Goal: Task Accomplishment & Management: Manage account settings

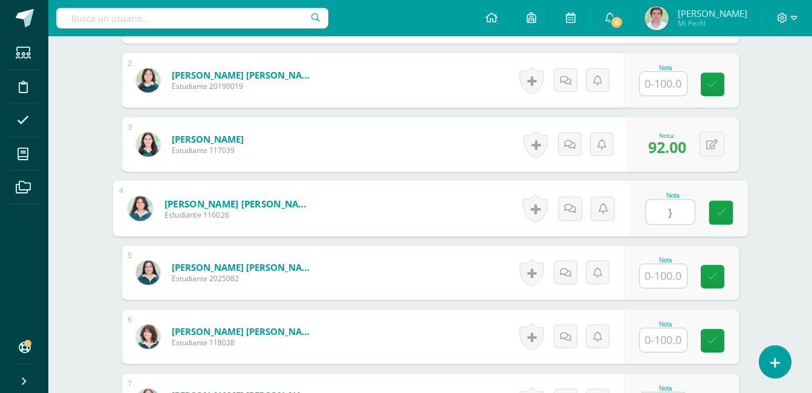
scroll to position [382, 0]
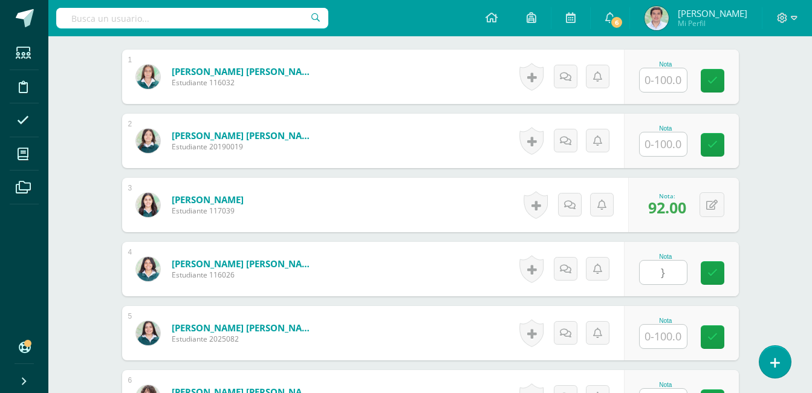
click at [675, 93] on div "Nota" at bounding box center [681, 77] width 115 height 54
click at [674, 87] on input "text" at bounding box center [663, 80] width 47 height 24
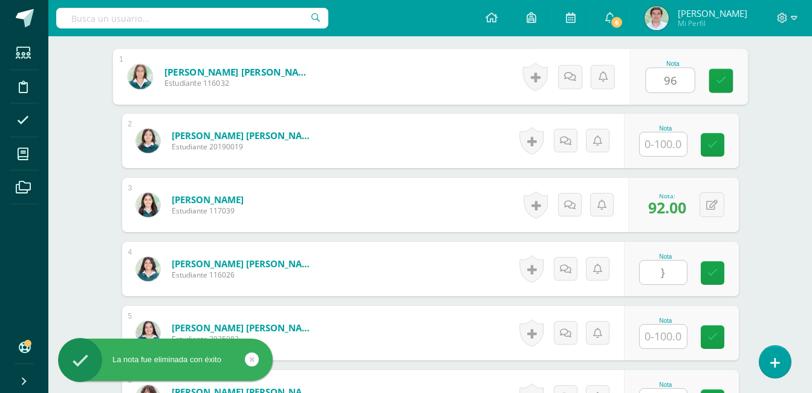
type input "96"
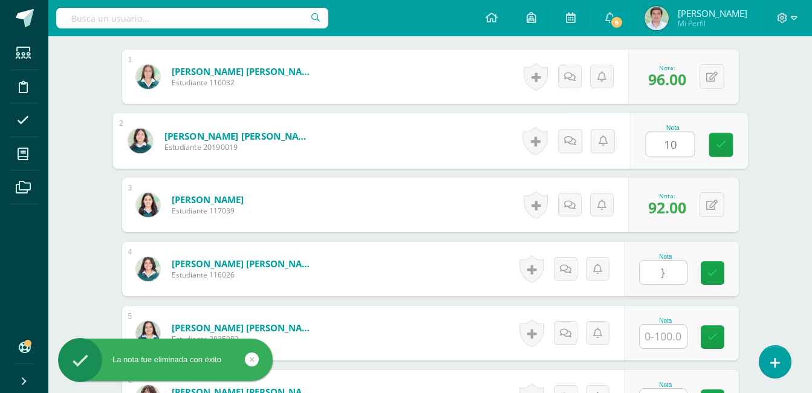
type input "100"
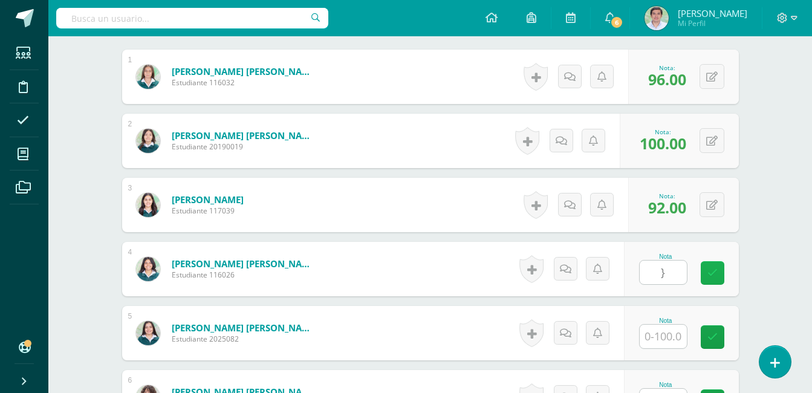
click at [717, 273] on link at bounding box center [713, 273] width 24 height 24
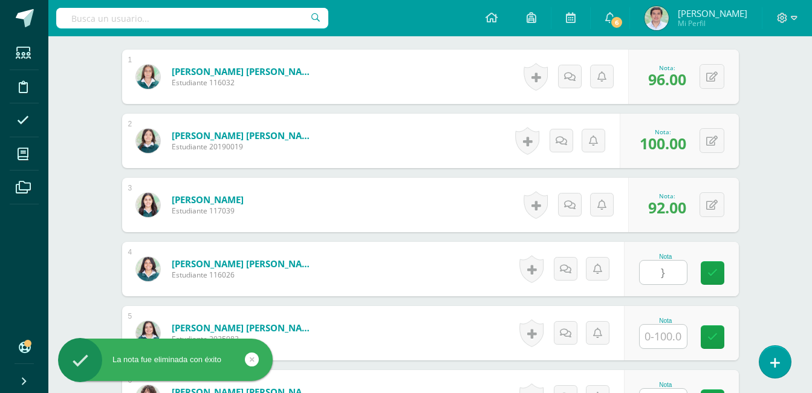
drag, startPoint x: 688, startPoint y: 269, endPoint x: 669, endPoint y: 275, distance: 19.9
click at [682, 272] on div "Nota }" at bounding box center [665, 268] width 53 height 31
click at [668, 275] on input "}" at bounding box center [663, 273] width 47 height 24
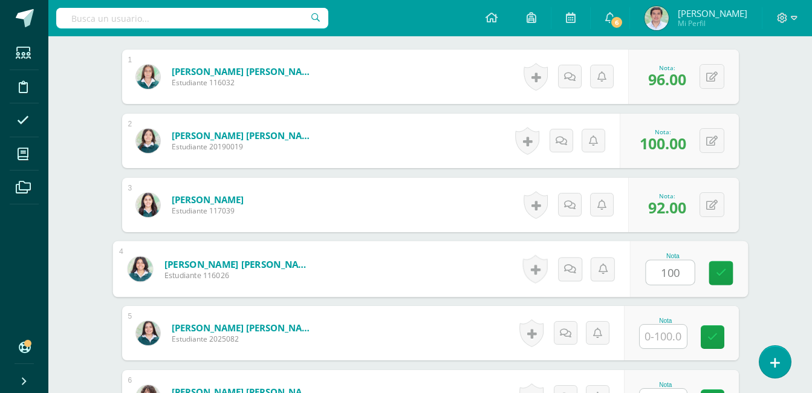
type input "100"
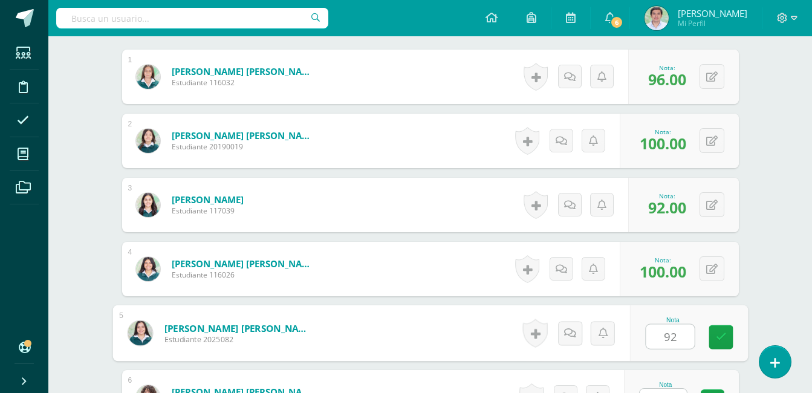
type input "92"
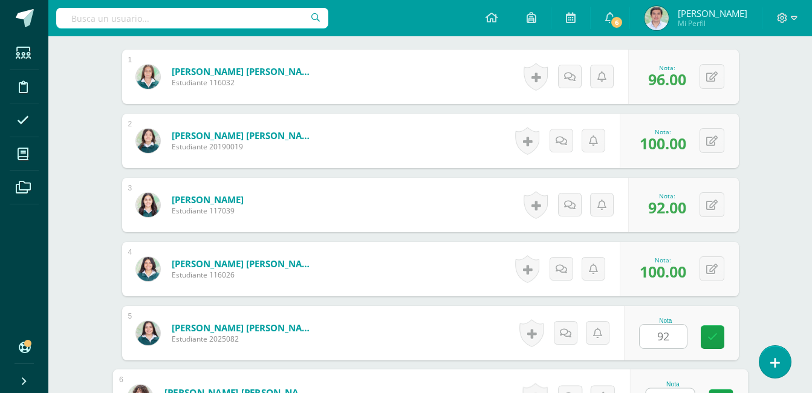
scroll to position [402, 0]
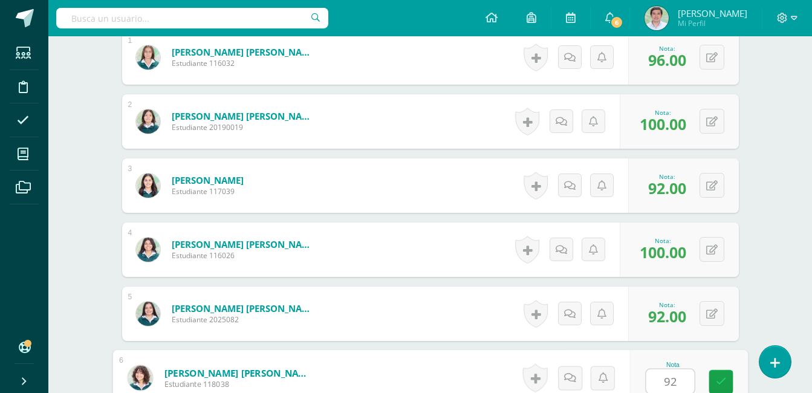
type input "92"
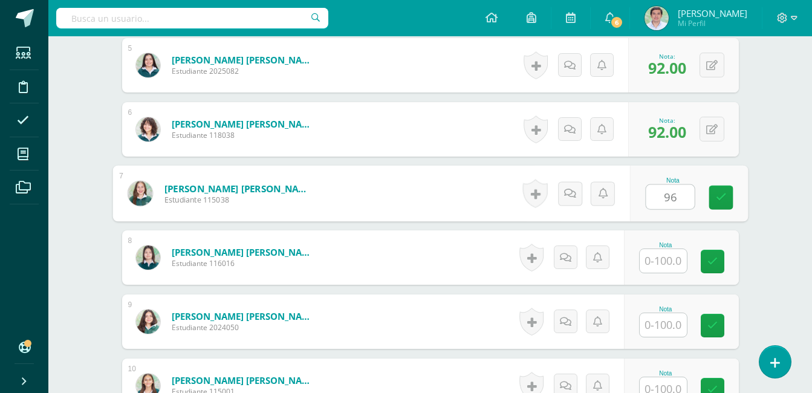
type input "96"
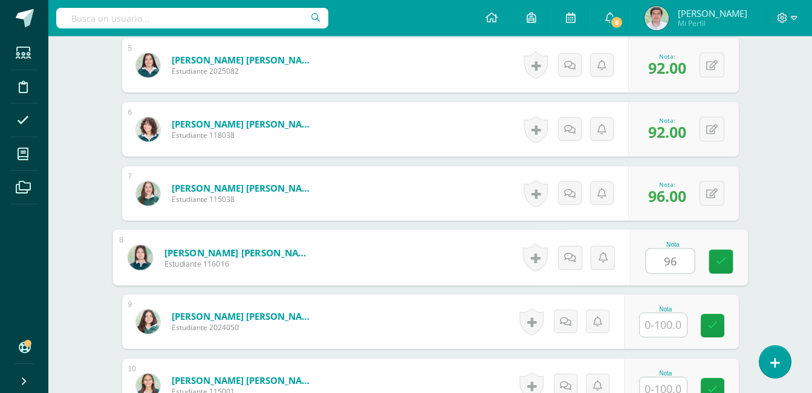
type input "96"
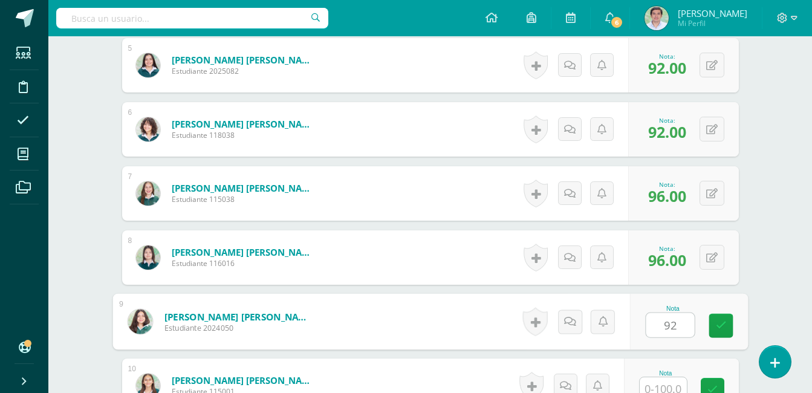
type input "92"
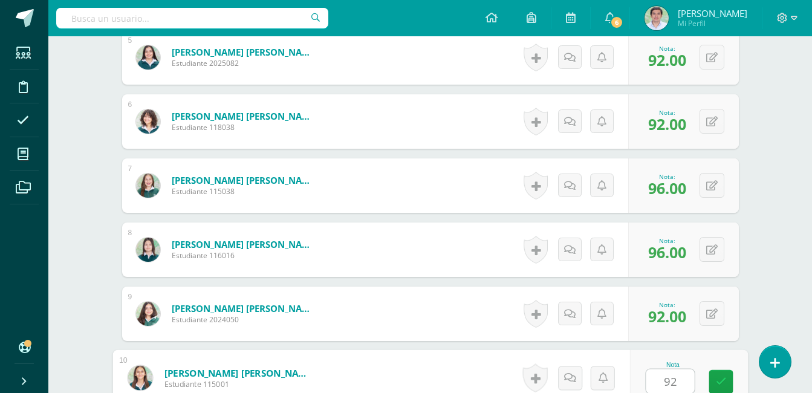
type input "92"
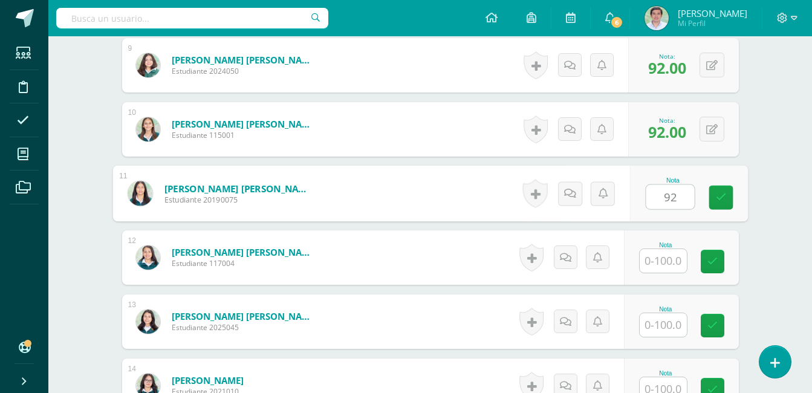
type input "92"
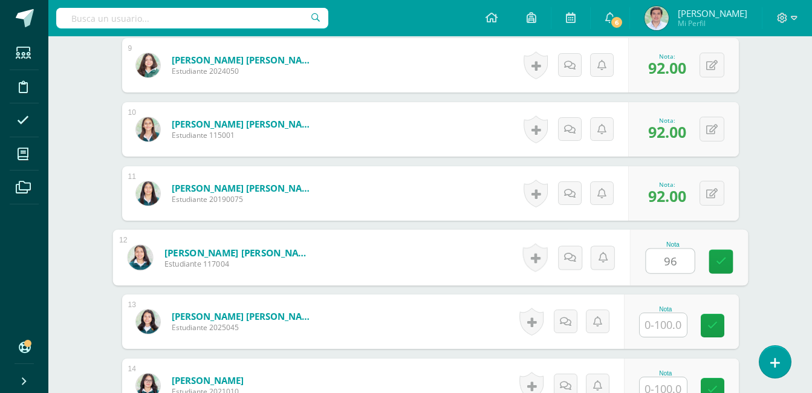
type input "96"
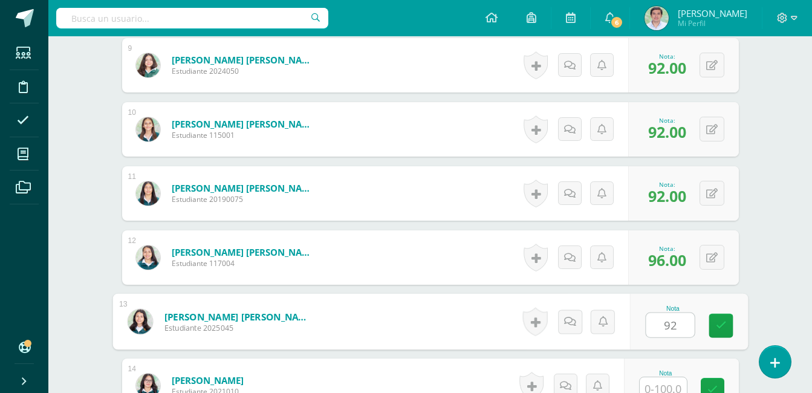
type input "92"
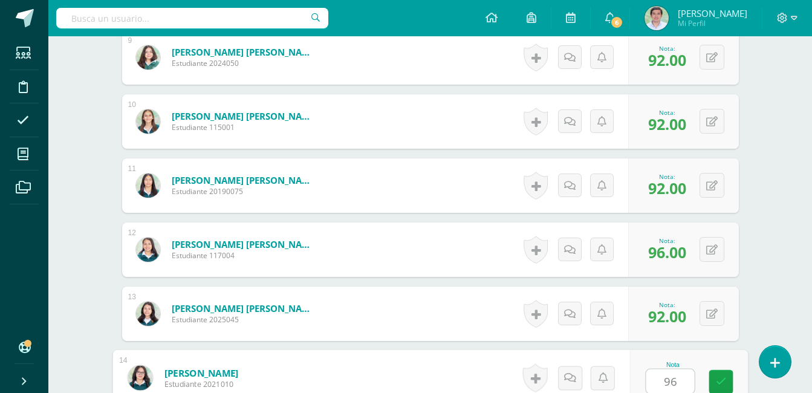
type input "96"
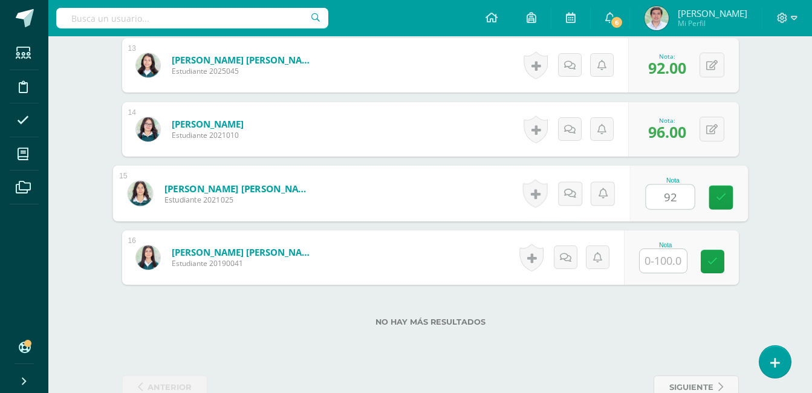
type input "92"
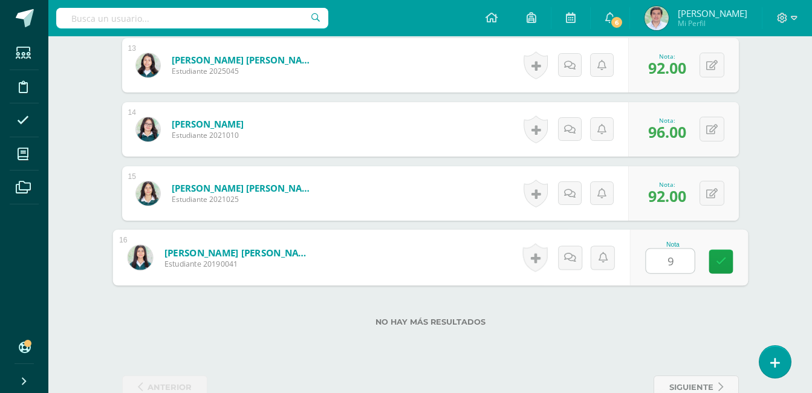
type input "96"
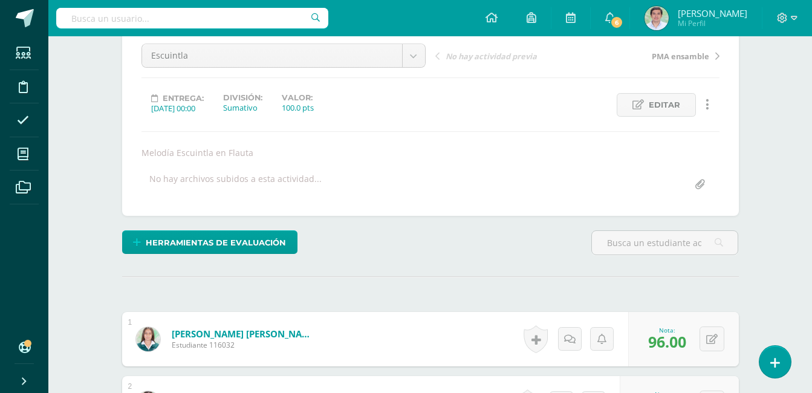
scroll to position [0, 0]
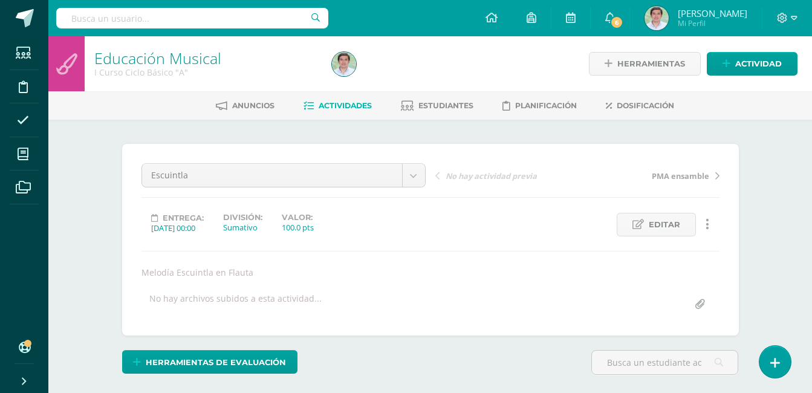
click at [158, 62] on link "Educación Musical" at bounding box center [157, 58] width 127 height 21
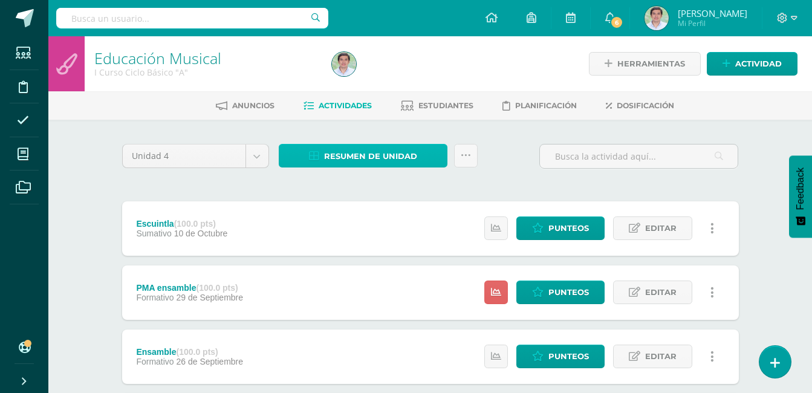
click at [368, 155] on span "Resumen de unidad" at bounding box center [370, 156] width 93 height 22
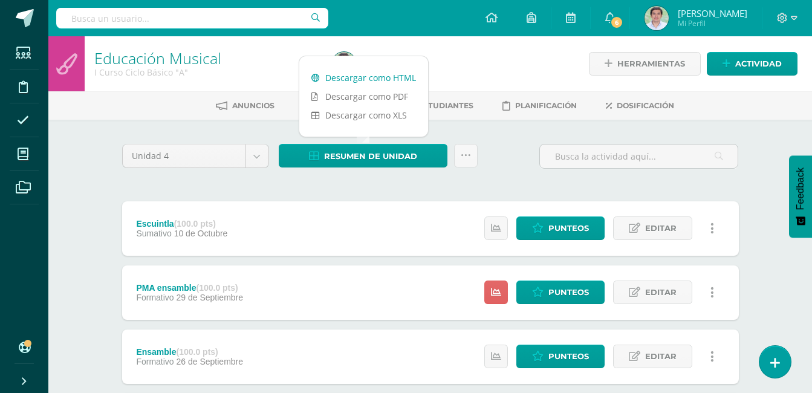
click at [381, 79] on link "Descargar como HTML" at bounding box center [363, 77] width 129 height 19
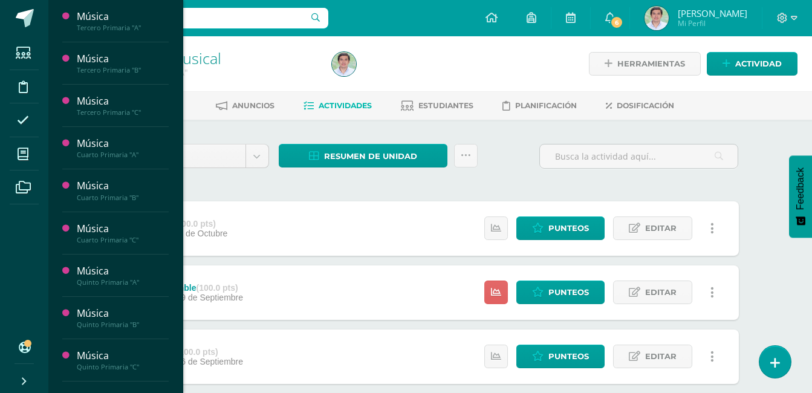
drag, startPoint x: 177, startPoint y: 106, endPoint x: 178, endPoint y: 151, distance: 44.8
click at [178, 151] on div "Música Tercero Primaria "A" Actividades Estudiantes Planificación Dosificación …" at bounding box center [116, 196] width 136 height 393
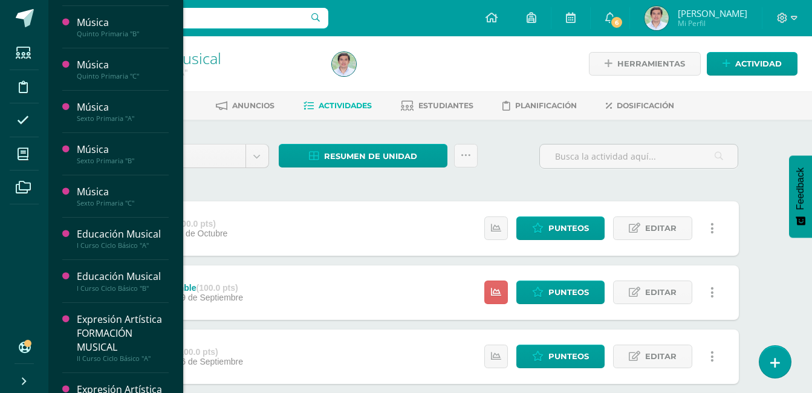
scroll to position [345, 0]
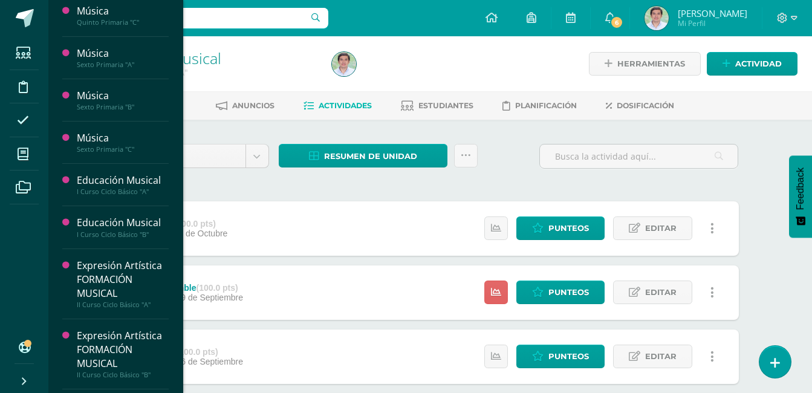
click at [52, 260] on div "Música Tercero Primaria "A" Actividades Estudiantes Planificación Dosificación …" at bounding box center [116, 196] width 136 height 393
click at [99, 272] on div "Expresión Artística FORMACIÓN MUSICAL" at bounding box center [123, 280] width 92 height 42
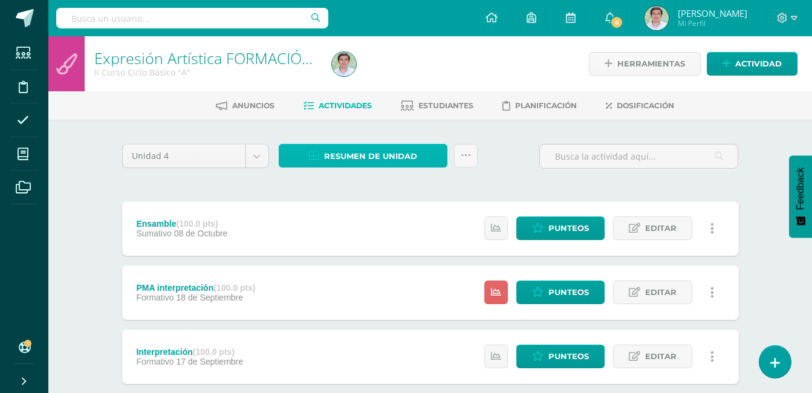
click at [382, 154] on span "Resumen de unidad" at bounding box center [370, 156] width 93 height 22
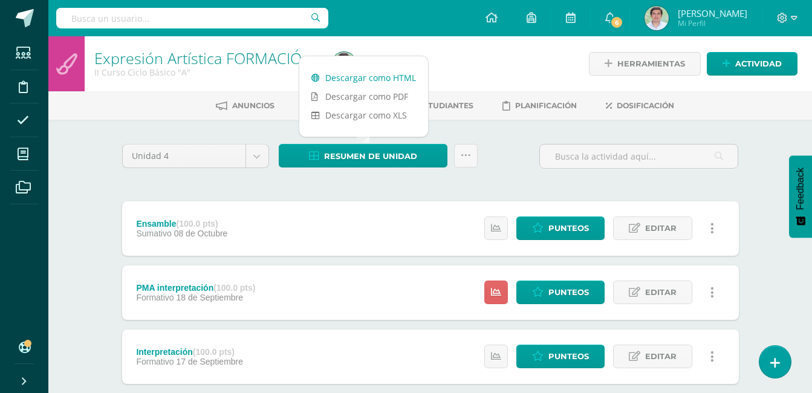
click at [383, 76] on link "Descargar como HTML" at bounding box center [363, 77] width 129 height 19
click at [348, 76] on link "Descargar como HTML" at bounding box center [363, 77] width 129 height 19
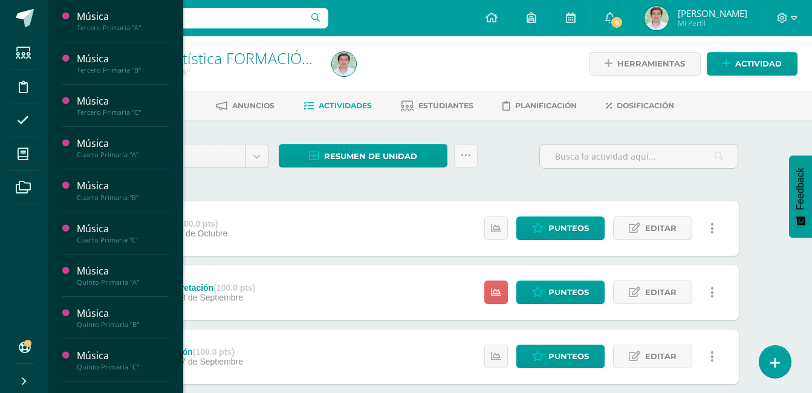
drag, startPoint x: 177, startPoint y: 53, endPoint x: 178, endPoint y: 289, distance: 235.9
click at [178, 289] on div "Música Tercero Primaria "A" Actividades Estudiantes Planificación Dosificación …" at bounding box center [116, 196] width 136 height 393
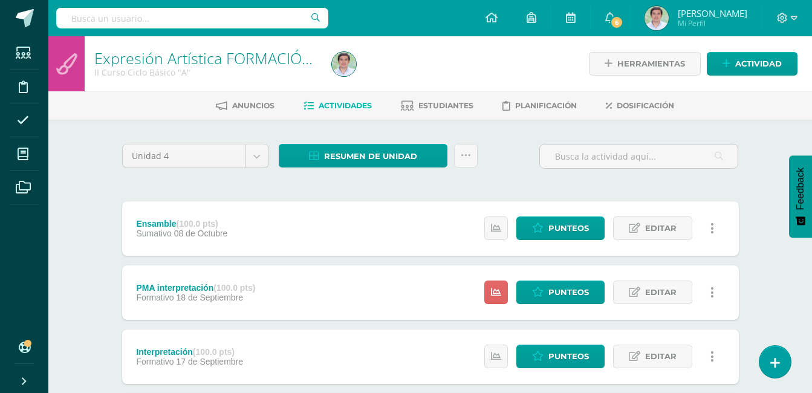
drag, startPoint x: 178, startPoint y: 289, endPoint x: 172, endPoint y: 183, distance: 106.0
click at [173, 182] on div "Unidad 4 Unidad 1 Unidad 2 Unidad 3 Unidad 4 Resumen de unidad Subir actividade…" at bounding box center [430, 356] width 665 height 473
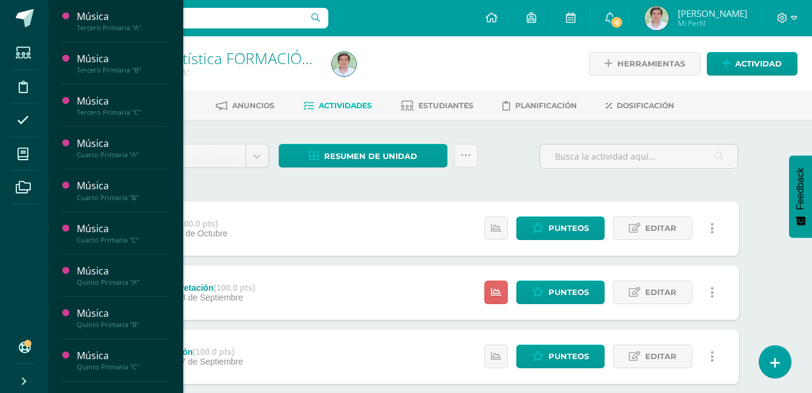
drag, startPoint x: 177, startPoint y: 74, endPoint x: 165, endPoint y: 347, distance: 273.7
click at [165, 347] on div "Música Tercero Primaria "A" Actividades Estudiantes Planificación Dosificación …" at bounding box center [116, 196] width 136 height 393
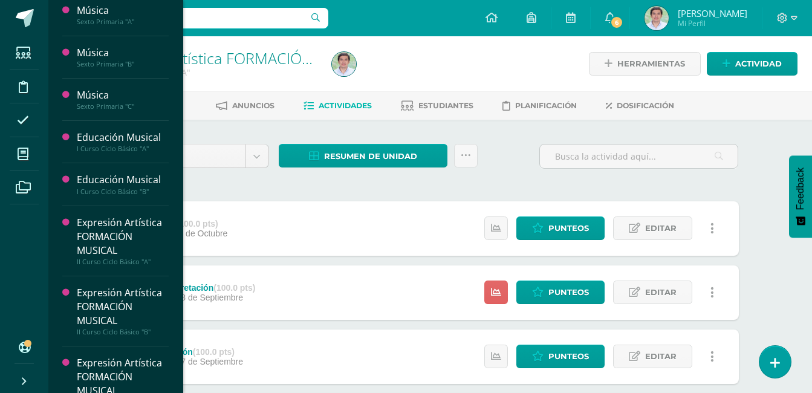
scroll to position [482, 0]
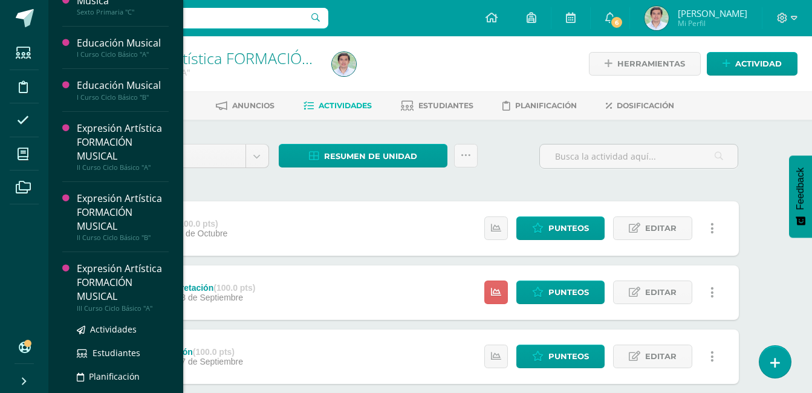
click at [148, 269] on div "Expresión Artística FORMACIÓN MUSICAL" at bounding box center [123, 283] width 92 height 42
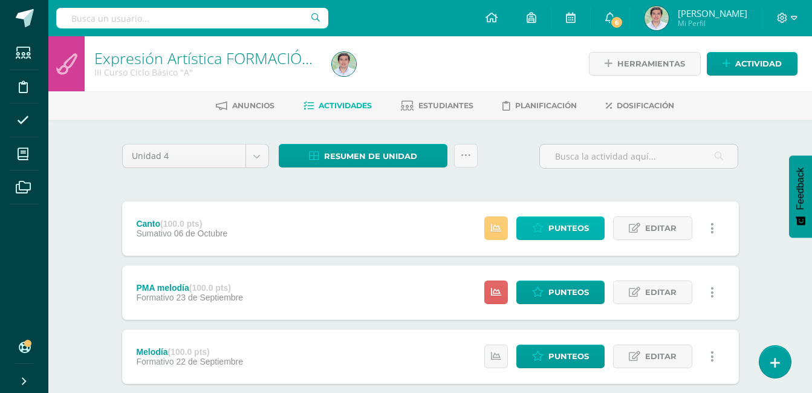
click at [539, 221] on link "Punteos" at bounding box center [561, 229] width 88 height 24
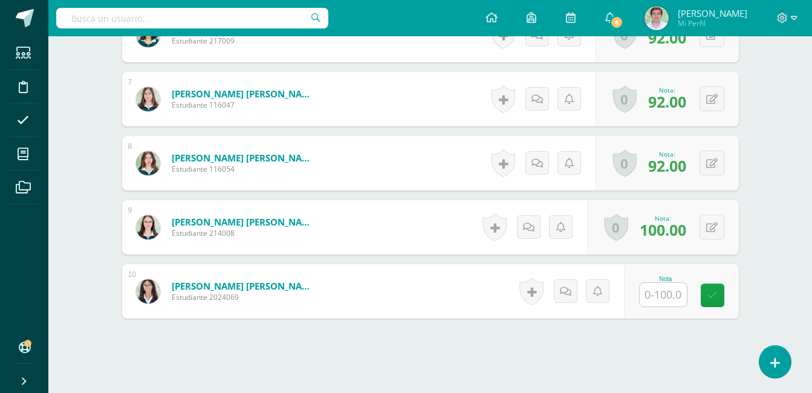
scroll to position [757, 0]
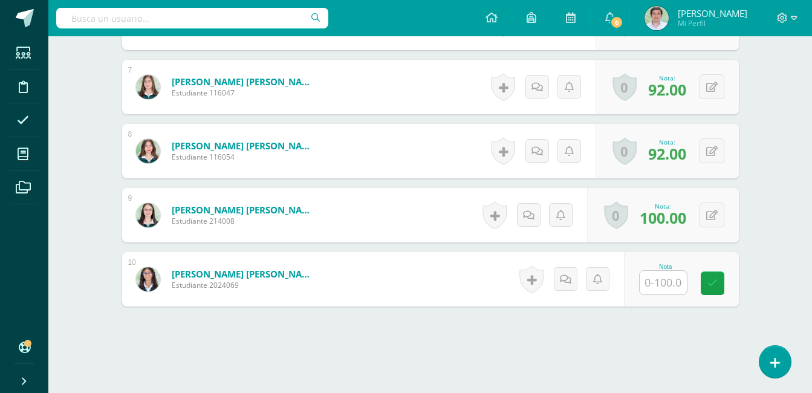
click at [660, 278] on input "text" at bounding box center [663, 283] width 47 height 24
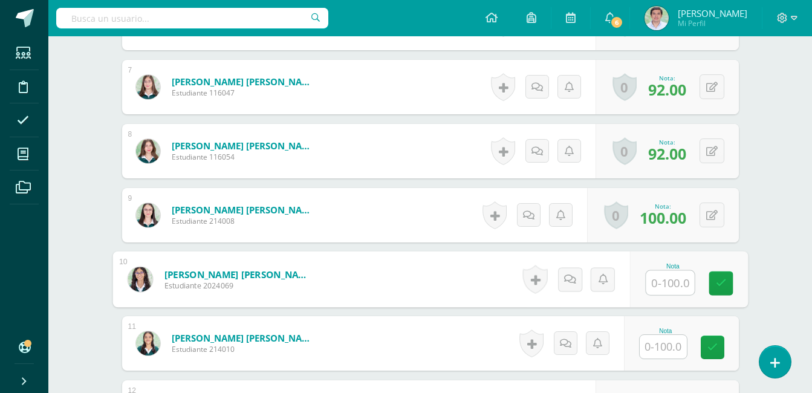
scroll to position [757, 0]
type input "96"
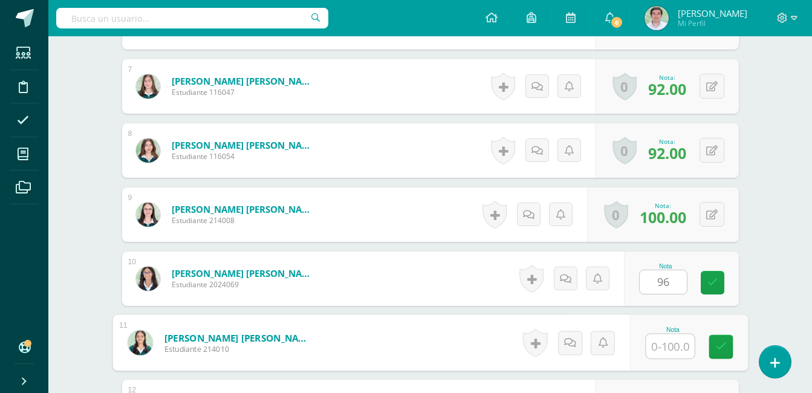
scroll to position [758, 0]
type input "96"
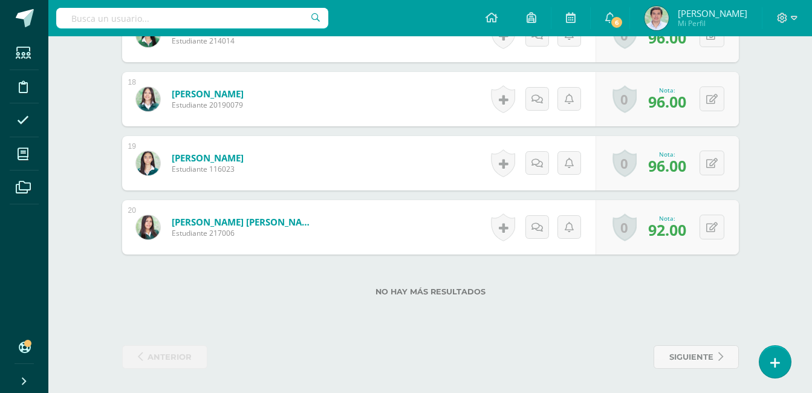
scroll to position [0, 0]
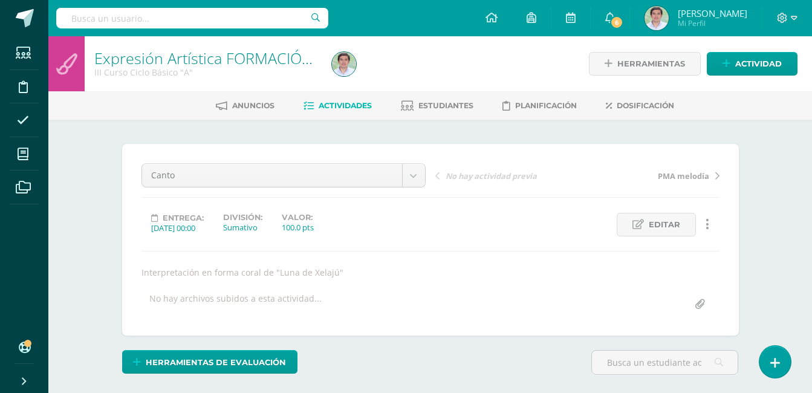
click at [179, 56] on link "Expresión Artística FORMACIÓN MUSICAL" at bounding box center [237, 58] width 286 height 21
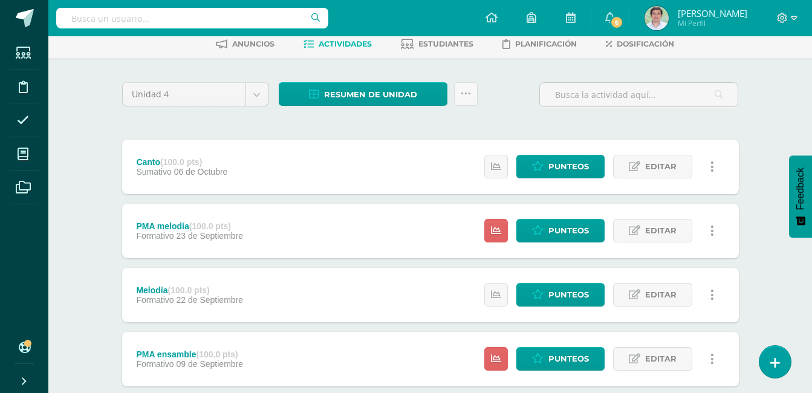
scroll to position [44, 0]
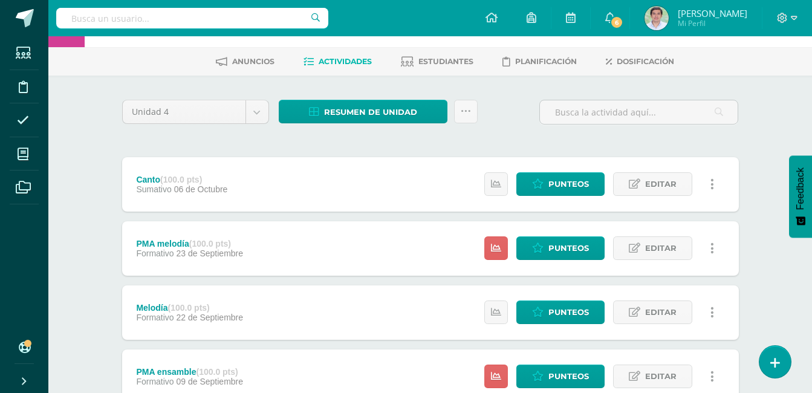
click at [314, 95] on div "Unidad 4 Unidad 1 Unidad 2 Unidad 3 Unidad 4 Resumen de unidad Descargar como H…" at bounding box center [430, 312] width 665 height 473
click at [314, 111] on icon at bounding box center [314, 112] width 10 height 10
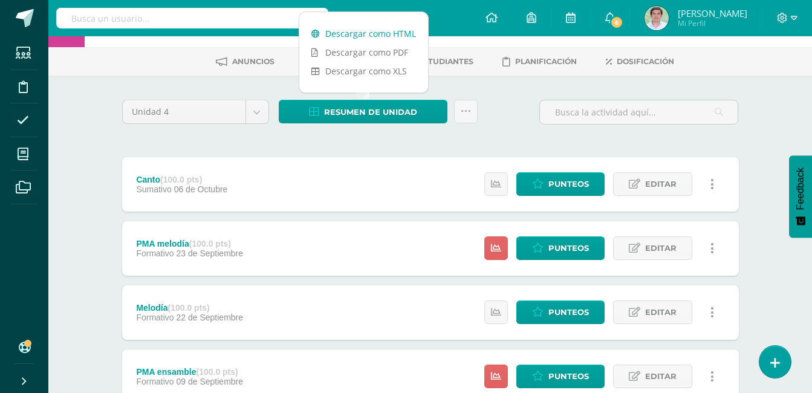
click at [344, 30] on link "Descargar como HTML" at bounding box center [363, 33] width 129 height 19
click at [566, 320] on span "Punteos" at bounding box center [569, 312] width 41 height 22
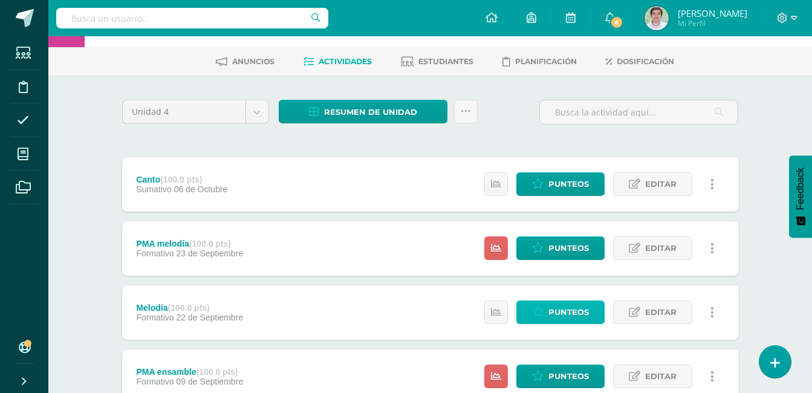
click at [566, 320] on span "Punteos" at bounding box center [569, 312] width 41 height 22
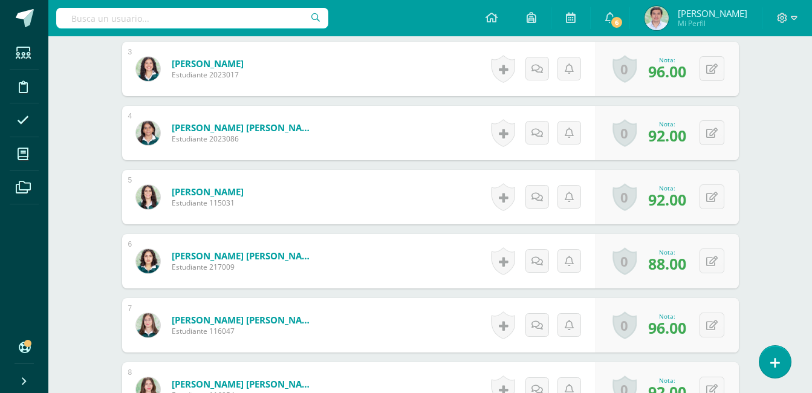
scroll to position [523, 0]
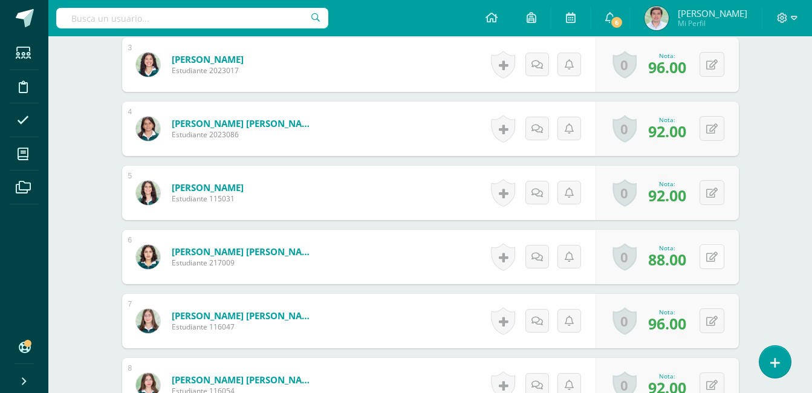
click at [704, 258] on div "0 Logros Logros obtenidos Aún no hay logros agregados Nota: 88.00" at bounding box center [667, 257] width 143 height 54
click at [694, 253] on div "0 Logros Logros obtenidos Aún no hay logros agregados Nota: 88.00" at bounding box center [667, 257] width 143 height 54
click at [708, 256] on button at bounding box center [720, 256] width 25 height 25
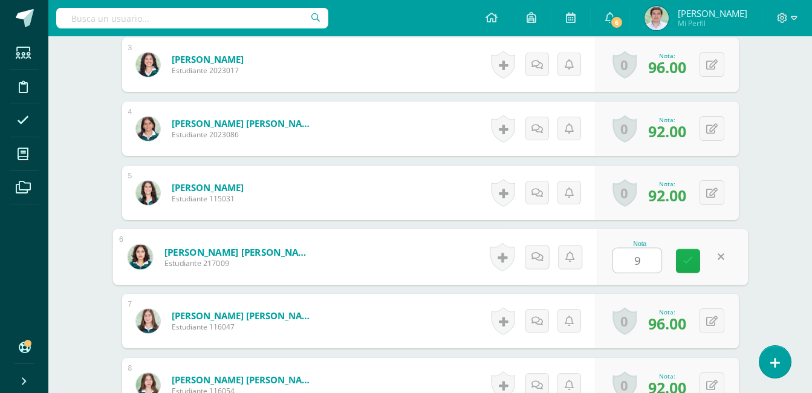
type input "92"
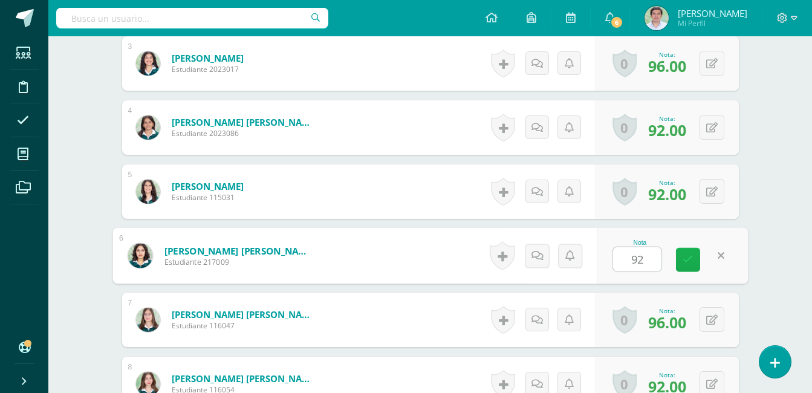
click at [681, 258] on link at bounding box center [688, 260] width 24 height 24
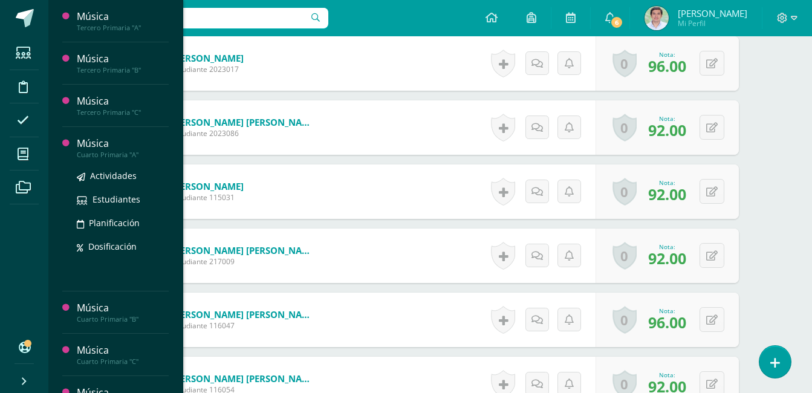
click at [88, 162] on div "Actividades Estudiantes Planificación Dosificación" at bounding box center [123, 220] width 92 height 122
drag, startPoint x: 89, startPoint y: 161, endPoint x: 94, endPoint y: 153, distance: 9.2
click at [89, 160] on div "Actividades Estudiantes Planificación Dosificación" at bounding box center [123, 220] width 92 height 122
click at [94, 153] on div "Cuarto Primaria "A"" at bounding box center [123, 155] width 92 height 8
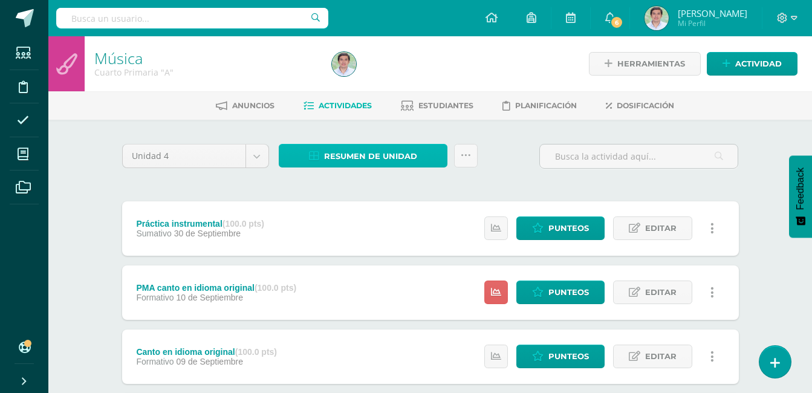
click at [378, 157] on span "Resumen de unidad" at bounding box center [370, 156] width 93 height 22
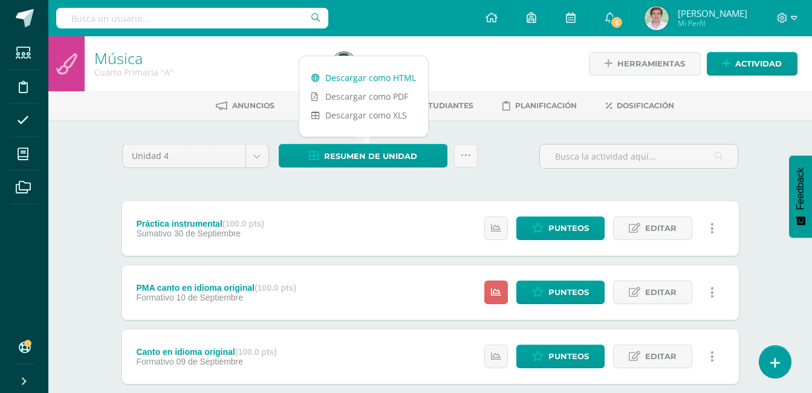
click at [382, 71] on link "Descargar como HTML" at bounding box center [363, 77] width 129 height 19
